Goal: Check status: Check status

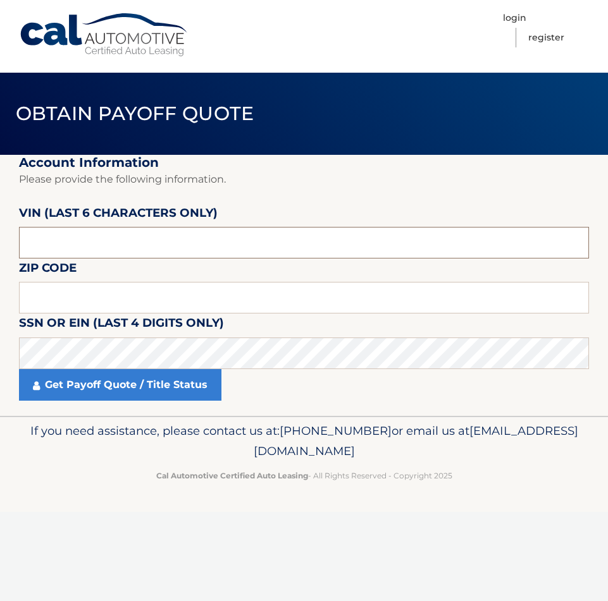
click at [161, 246] on input "text" at bounding box center [304, 243] width 570 height 32
paste input "008586"
type input "008586"
click at [112, 297] on input "text" at bounding box center [304, 298] width 570 height 32
type input "11704"
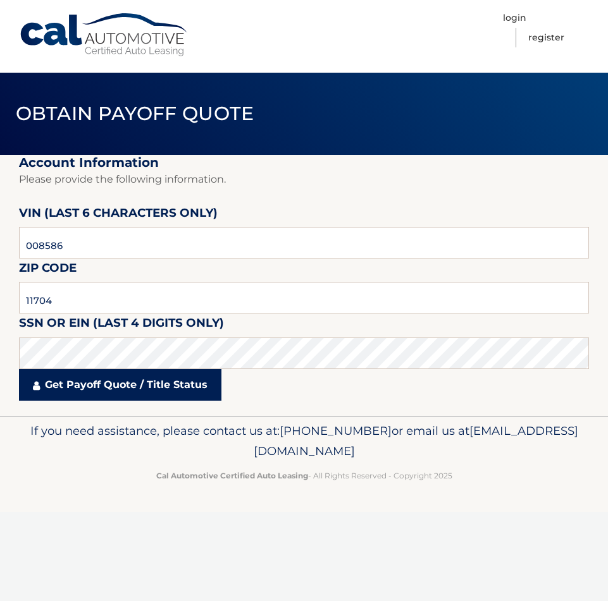
click at [69, 381] on link "Get Payoff Quote / Title Status" at bounding box center [120, 385] width 202 height 32
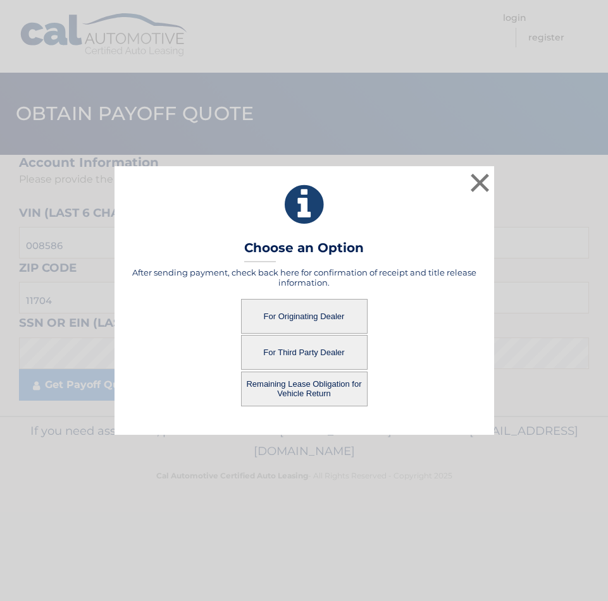
click at [319, 320] on button "For Originating Dealer" at bounding box center [304, 316] width 126 height 35
click at [312, 315] on button "For Originating Dealer" at bounding box center [304, 316] width 126 height 35
click at [286, 321] on button "For Originating Dealer" at bounding box center [304, 316] width 126 height 35
click at [294, 317] on button "For Originating Dealer" at bounding box center [304, 316] width 126 height 35
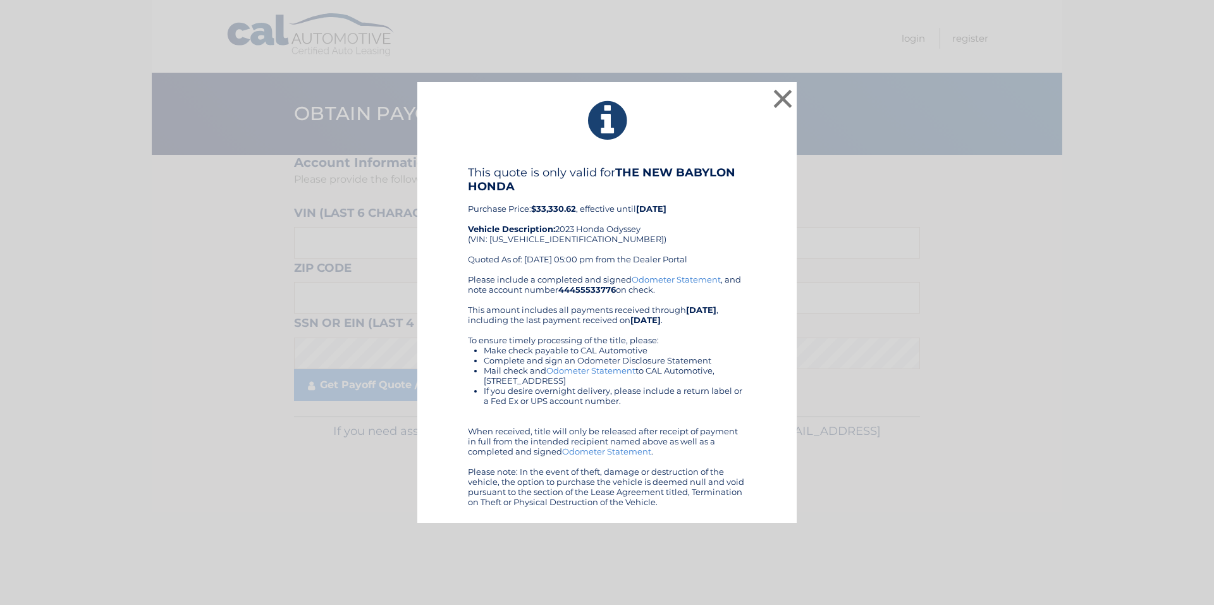
drag, startPoint x: 670, startPoint y: 504, endPoint x: 499, endPoint y: 145, distance: 397.9
click at [499, 145] on div "× This quote is only valid for THE NEW BABYLON HONDA Purchase Price: $33,330.62…" at bounding box center [606, 302] width 379 height 441
click at [795, 92] on div "× This quote is only valid for THE NEW BABYLON HONDA Purchase Price: $33,330.62…" at bounding box center [606, 302] width 379 height 441
click at [788, 95] on button "×" at bounding box center [782, 98] width 25 height 25
